Goal: Download file/media

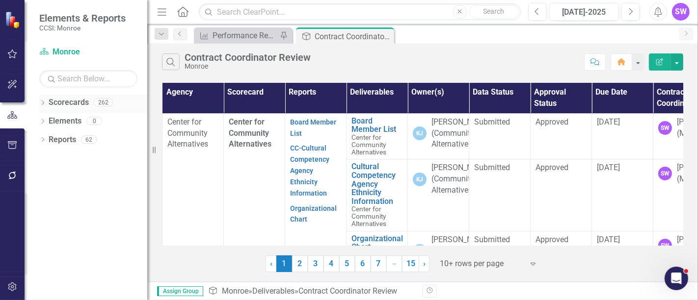
click at [42, 100] on div "Dropdown" at bounding box center [42, 104] width 7 height 8
click at [45, 119] on icon "Dropdown" at bounding box center [47, 121] width 7 height 6
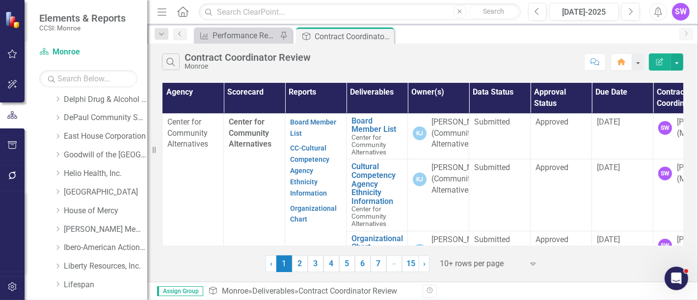
scroll to position [218, 0]
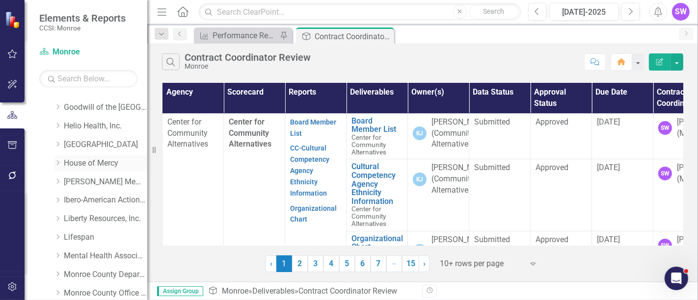
click at [57, 163] on icon "Dropdown" at bounding box center [57, 163] width 7 height 6
click at [91, 161] on link "House of Mercy" at bounding box center [105, 163] width 83 height 11
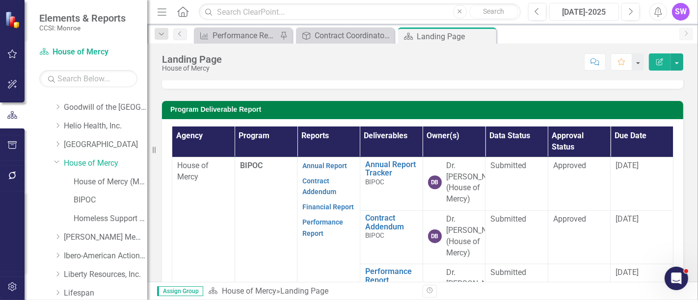
click at [603, 15] on div "[DATE]-2025" at bounding box center [584, 12] width 63 height 12
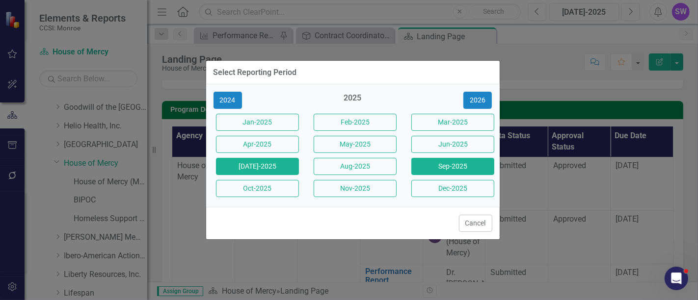
click at [477, 169] on button "Sep-2025" at bounding box center [452, 166] width 83 height 17
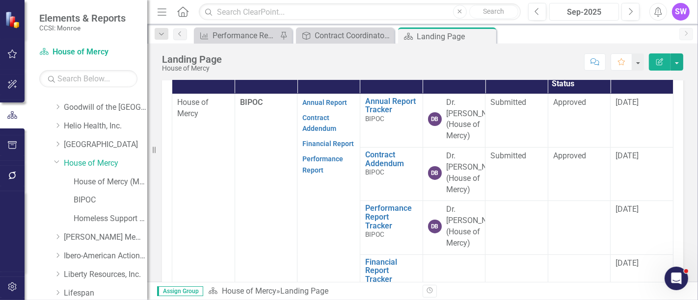
scroll to position [359, 0]
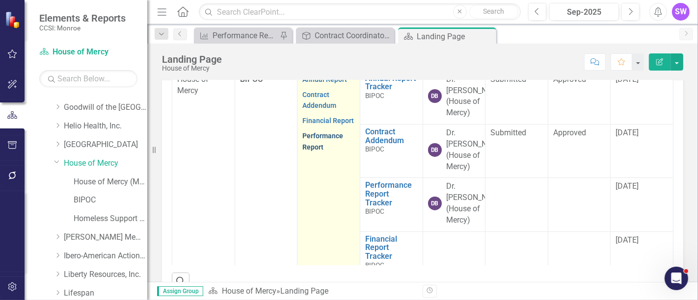
click at [311, 151] on link "Performance Report" at bounding box center [322, 141] width 41 height 19
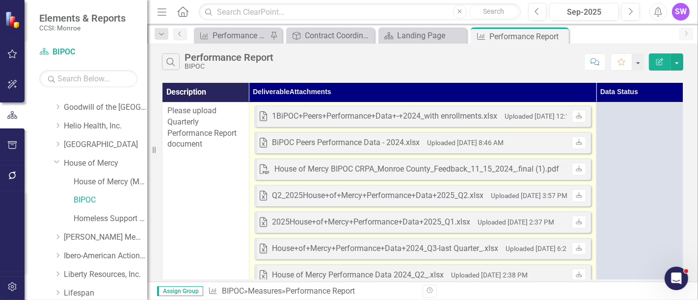
click at [548, 115] on small "Uploaded [DATE] 12:15 AM" at bounding box center [544, 116] width 80 height 8
click at [575, 114] on icon "Download" at bounding box center [578, 116] width 7 height 6
